Goal: Information Seeking & Learning: Find specific fact

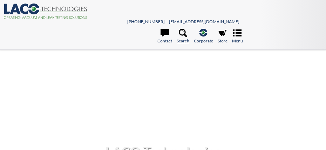
click at [181, 34] on icon at bounding box center [183, 33] width 8 height 8
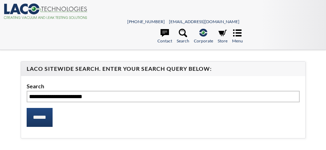
type input "**********"
click at [27, 108] on input "******" at bounding box center [40, 117] width 26 height 19
select select "Language Translate Widget"
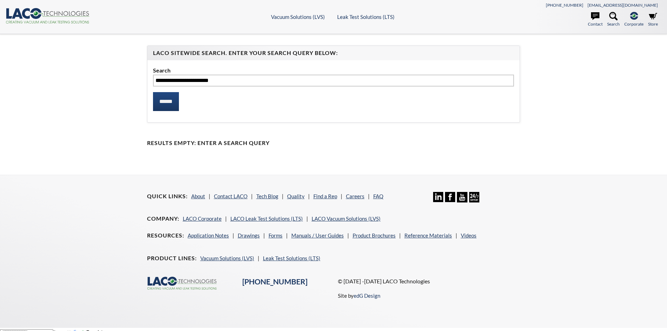
drag, startPoint x: 243, startPoint y: 79, endPoint x: 141, endPoint y: 83, distance: 102.3
click at [141, 83] on div "**********" at bounding box center [334, 105] width 448 height 118
click at [57, 17] on icon ".cls-1{fill:#193661;}.cls-2{fill:#58595b;}.cls-3{fill:url(#radial-gradient);}.c…" at bounding box center [48, 15] width 84 height 15
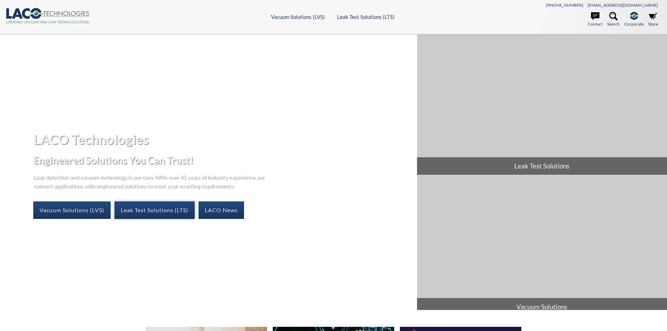
click at [136, 209] on link "Leak Test Solutions (LTS)" at bounding box center [155, 210] width 80 height 18
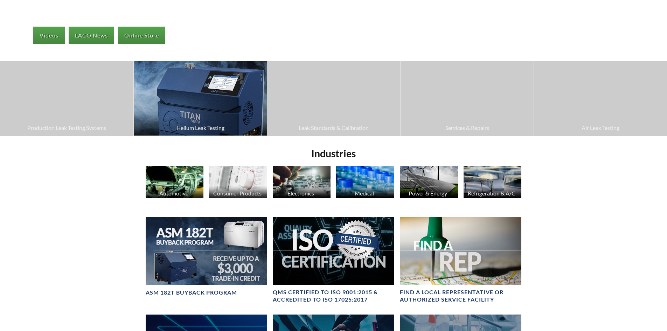
scroll to position [175, 0]
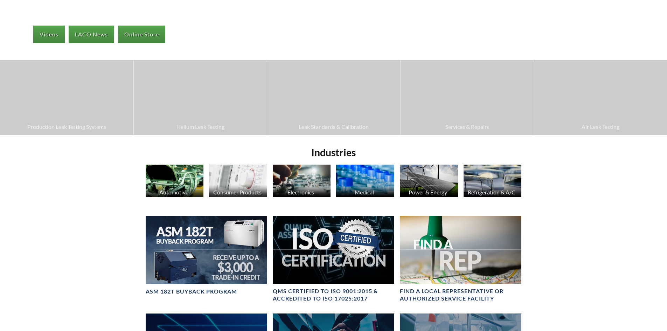
drag, startPoint x: 357, startPoint y: 113, endPoint x: 587, endPoint y: 189, distance: 243.2
click at [596, 194] on div "Videos LACO News Online Store Production Leak Testing Systems Helium Leak Testi…" at bounding box center [333, 182] width 667 height 647
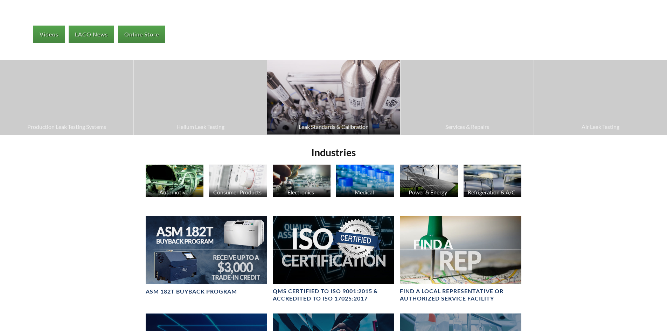
click at [314, 126] on span "Leak Standards & Calibration" at bounding box center [334, 126] width 126 height 9
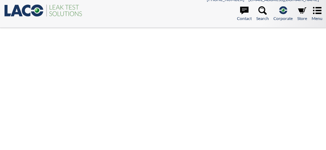
scroll to position [0, 0]
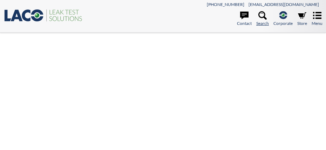
click at [260, 18] on icon at bounding box center [262, 15] width 8 height 8
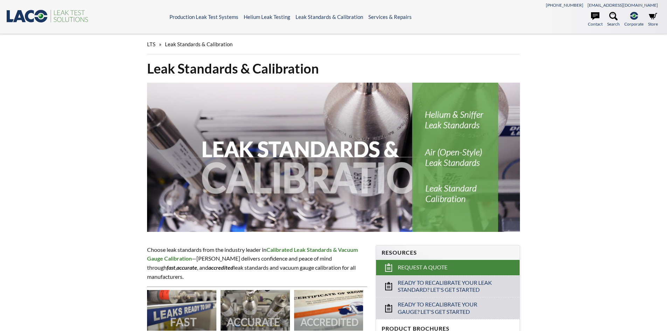
select select "Language Translate Widget"
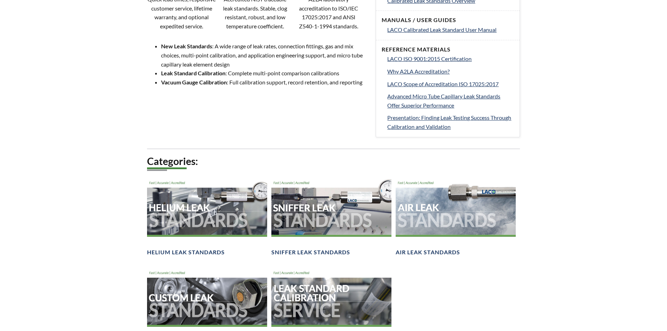
scroll to position [420, 0]
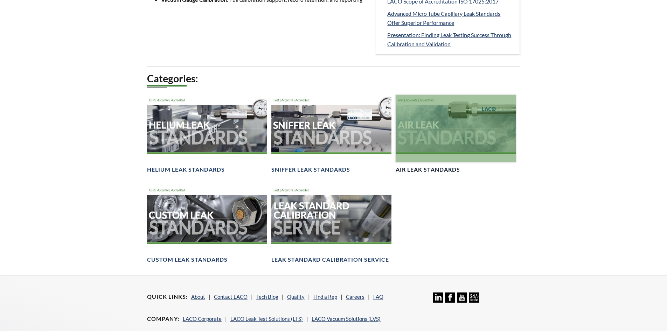
click at [476, 135] on div at bounding box center [456, 129] width 120 height 68
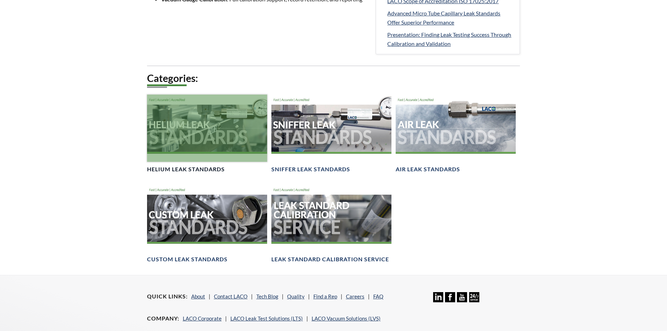
click at [216, 128] on div at bounding box center [207, 129] width 120 height 68
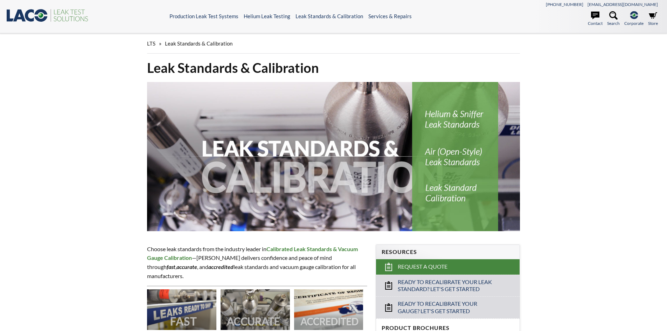
scroll to position [0, 0]
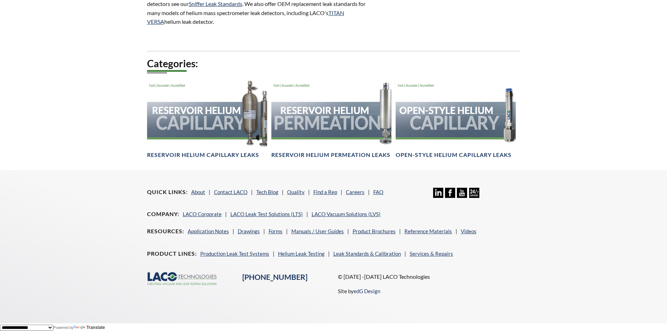
scroll to position [440, 0]
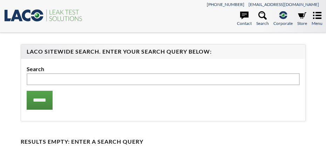
select select "Language Translate Widget"
type input "*****"
click at [27, 91] on input "******" at bounding box center [40, 100] width 26 height 19
select select "Language Translate Widget"
click at [28, 16] on icon ".st0{fill:#193661;} .st1{fill:url(#SVGID_1_);} .st2{fill:#46883F;} .st3{fill:no…" at bounding box center [44, 15] width 80 height 14
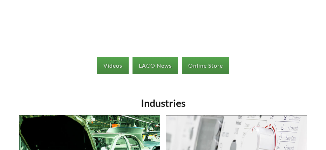
scroll to position [140, 0]
